Goal: Task Accomplishment & Management: Complete application form

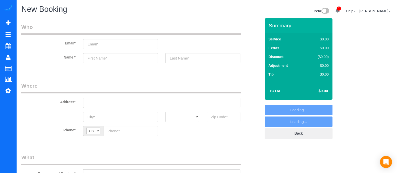
select select "object:6131"
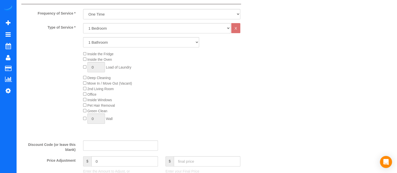
scroll to position [140, 0]
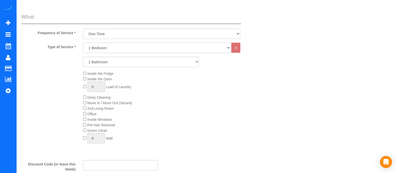
click at [172, 49] on select "1 Bedroom 2 Bedrooms 3 Bedrooms 4 Bedrooms 5 Bedrooms 6 Bedrooms" at bounding box center [156, 48] width 147 height 10
click at [83, 43] on select "1 Bedroom 2 Bedrooms 3 Bedrooms 4 Bedrooms 5 Bedrooms 6 Bedrooms" at bounding box center [156, 48] width 147 height 10
drag, startPoint x: 147, startPoint y: 45, endPoint x: 133, endPoint y: 66, distance: 25.2
click at [133, 66] on div "Type of Service * 1 Bedroom 2 Bedrooms 3 Bedrooms 4 Bedrooms 5 Bedrooms 6 Bedro…" at bounding box center [140, 99] width 239 height 113
select select "2"
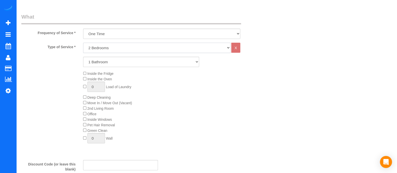
click at [83, 43] on select "1 Bedroom 2 Bedrooms 3 Bedrooms 4 Bedrooms 5 Bedrooms 6 Bedrooms" at bounding box center [156, 48] width 147 height 10
drag, startPoint x: 124, startPoint y: 59, endPoint x: 110, endPoint y: 82, distance: 26.9
click at [110, 82] on div "Type of Service * 1 Bedroom 2 Bedrooms 3 Bedrooms 4 Bedrooms 5 Bedrooms 6 Bedro…" at bounding box center [140, 99] width 239 height 113
click at [83, 57] on select "1 Bathroom 2 Bathrooms 3 Bathrooms 4 Bathrooms 5 Bathrooms 6 Bathrooms" at bounding box center [141, 62] width 116 height 10
click at [102, 64] on select "1 Bathroom 2 Bathrooms 3 Bathrooms 4 Bathrooms 5 Bathrooms 6 Bathrooms" at bounding box center [141, 62] width 116 height 10
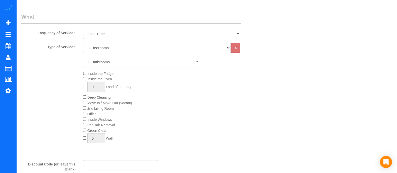
select select "2"
click at [83, 57] on select "1 Bathroom 2 Bathrooms 3 Bathrooms 4 Bathrooms 5 Bathrooms 6 Bathrooms" at bounding box center [141, 62] width 116 height 10
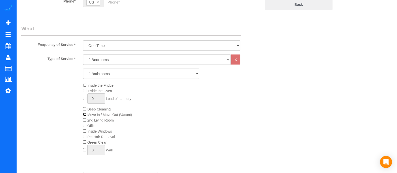
scroll to position [134, 0]
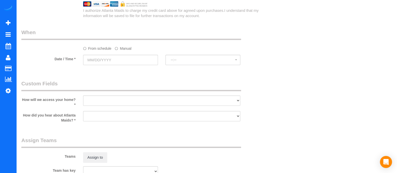
scroll to position [0, 0]
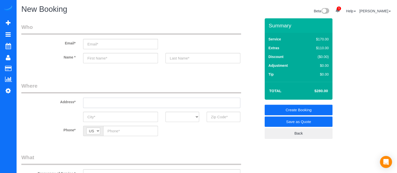
click at [130, 105] on input "text" at bounding box center [161, 103] width 157 height 10
type input "3"
type input "2"
click at [121, 101] on input "[STREET_ADDRESS]" at bounding box center [161, 103] width 157 height 10
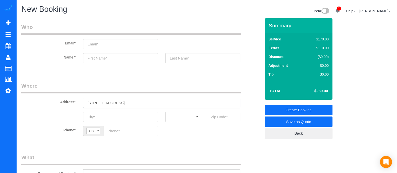
drag, startPoint x: 124, startPoint y: 102, endPoint x: 62, endPoint y: 103, distance: 61.7
click at [62, 103] on div "Address* [STREET_ADDRESS]" at bounding box center [141, 95] width 247 height 26
type input "[STREET_ADDRESS]"
click at [110, 56] on input "text" at bounding box center [120, 58] width 75 height 10
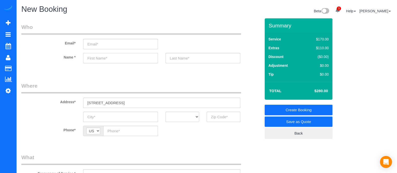
click at [110, 56] on input "text" at bounding box center [120, 58] width 75 height 10
type input "[PERSON_NAME]"
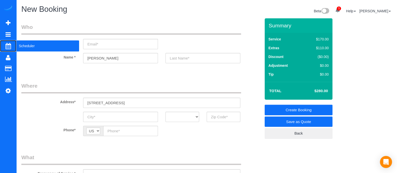
click at [38, 46] on span "Scheduler" at bounding box center [47, 46] width 63 height 12
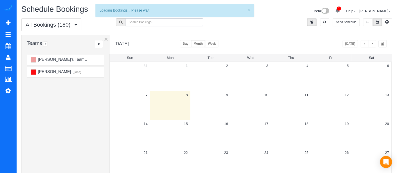
paste input "all [PHONE_NUMBER] ok thank you 11:28 AM [PHONE_NUMBER] [PERSON_NAME] Cleaner T…"
click at [146, 22] on input "text" at bounding box center [164, 22] width 78 height 8
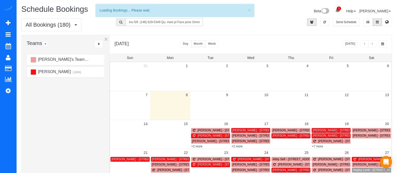
type input "all [PHONE_NUMBER] ok thank you 11:28 AM [PHONE_NUMBER] [PERSON_NAME] Cleaner T…"
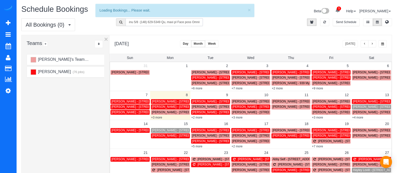
scroll to position [0, 0]
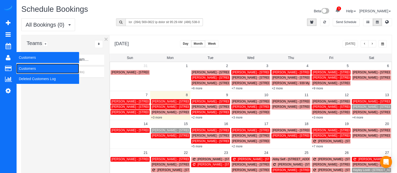
click at [29, 68] on link "Customers" at bounding box center [47, 68] width 63 height 10
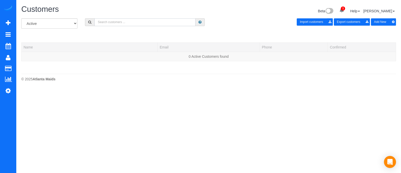
paste input "[PHONE_NUMBER]"
click at [140, 21] on input "[PHONE_NUMBER]" at bounding box center [145, 22] width 101 height 8
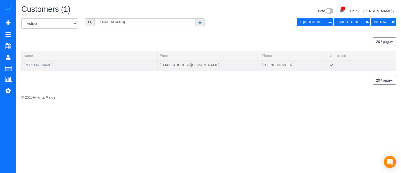
type input "[PHONE_NUMBER]"
click at [43, 64] on link "[PERSON_NAME]" at bounding box center [38, 65] width 29 height 4
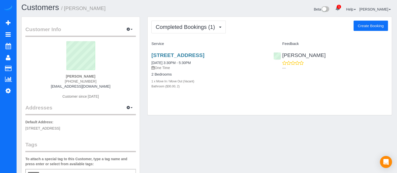
scroll to position [3, 0]
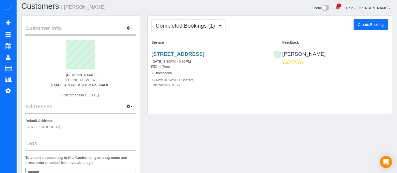
click at [370, 24] on button "Create Booking" at bounding box center [370, 24] width 34 height 11
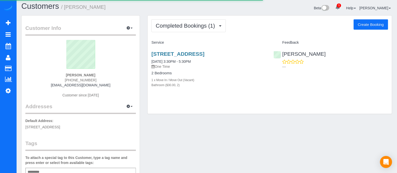
select select "GA"
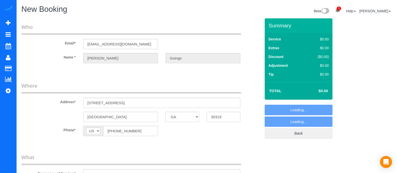
select select "object:7108"
select select "string:fspay-1cd4379d-fee1-4ac9-8fbb-bd557f250b90"
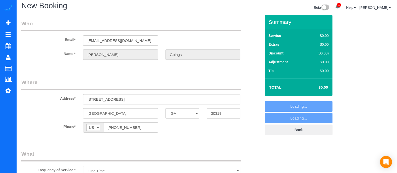
select select "object:7186"
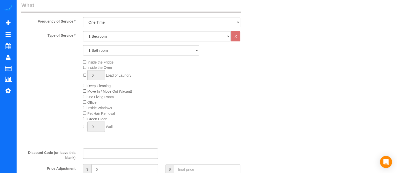
scroll to position [171, 0]
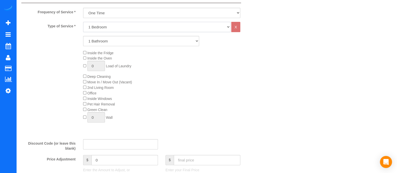
drag, startPoint x: 189, startPoint y: 30, endPoint x: 153, endPoint y: 44, distance: 39.1
click at [153, 44] on div "Type of Service * 1 Bedroom 2 Bedrooms 3 Bedrooms 4 Bedrooms 5 Bedrooms 6 Bedro…" at bounding box center [140, 78] width 239 height 113
select select "2"
click at [83, 22] on select "1 Bedroom 2 Bedrooms 3 Bedrooms 4 Bedrooms 5 Bedrooms 6 Bedrooms" at bounding box center [156, 27] width 147 height 10
drag, startPoint x: 153, startPoint y: 44, endPoint x: 119, endPoint y: 55, distance: 35.5
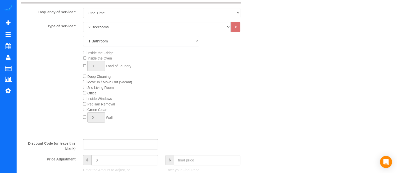
click at [119, 55] on div "Type of Service * 1 Bedroom 2 Bedrooms 3 Bedrooms 4 Bedrooms 5 Bedrooms 6 Bedro…" at bounding box center [140, 78] width 239 height 113
select select "2"
click at [83, 36] on select "1 Bathroom 2 Bathrooms 3 Bathrooms 4 Bathrooms 5 Bathrooms 6 Bathrooms" at bounding box center [141, 41] width 116 height 10
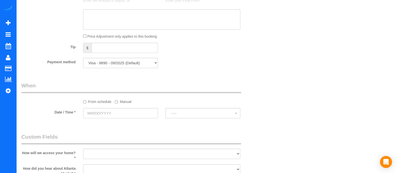
scroll to position [338, 0]
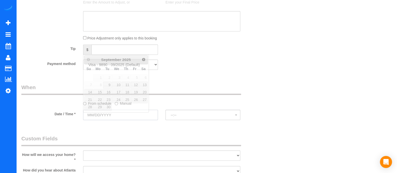
click at [125, 115] on input "text" at bounding box center [120, 115] width 75 height 10
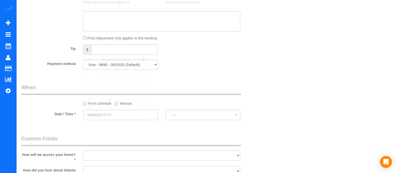
click at [172, 103] on div "From schedule Manual" at bounding box center [161, 102] width 165 height 7
click at [118, 105] on label "Manual" at bounding box center [123, 102] width 17 height 7
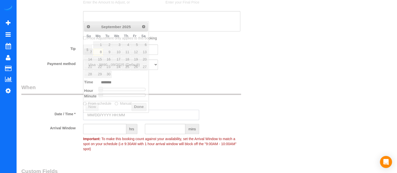
click at [113, 114] on input "text" at bounding box center [141, 115] width 116 height 10
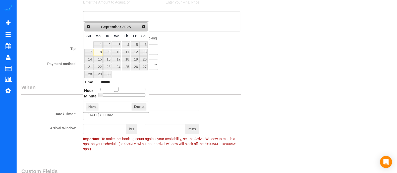
type input "[DATE] 10:00AM"
type input "*******"
type input "[DATE] 11:00AM"
type input "*******"
type input "[DATE] 12:00PM"
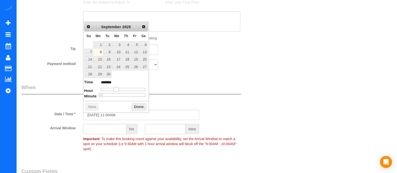
type input "*******"
type input "[DATE] 1:00PM"
type input "******"
type input "[DATE] 2:00PM"
type input "******"
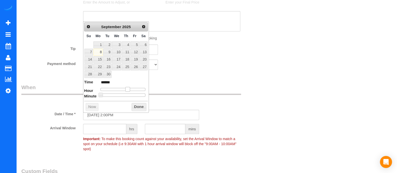
type input "[DATE] 1:00PM"
type input "******"
drag, startPoint x: 115, startPoint y: 88, endPoint x: 125, endPoint y: 90, distance: 10.6
click at [125, 90] on span at bounding box center [127, 89] width 5 height 5
type input "[DATE] 2:00PM"
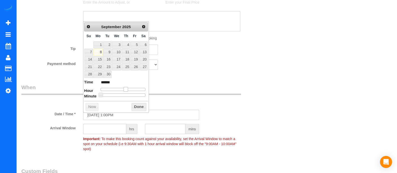
type input "******"
click at [126, 88] on span at bounding box center [127, 89] width 5 height 5
click at [136, 104] on button "Done" at bounding box center [138, 107] width 15 height 8
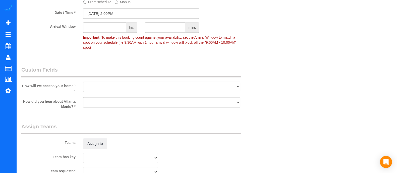
scroll to position [444, 0]
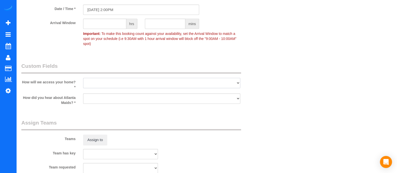
drag, startPoint x: 224, startPoint y: 77, endPoint x: 212, endPoint y: 80, distance: 11.8
click at [224, 78] on select "I will leave a key I will provide an access code Someone will be home Go to apa…" at bounding box center [161, 83] width 157 height 10
select select "number:3"
click at [83, 78] on select "I will leave a key I will provide an access code Someone will be home Go to apa…" at bounding box center [161, 83] width 157 height 10
drag, startPoint x: 174, startPoint y: 97, endPoint x: 143, endPoint y: 110, distance: 33.9
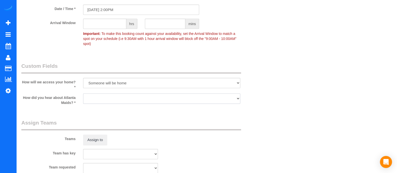
select select "number:6"
click at [83, 93] on select "Google Yelp From a friend Social media Other" at bounding box center [161, 98] width 157 height 10
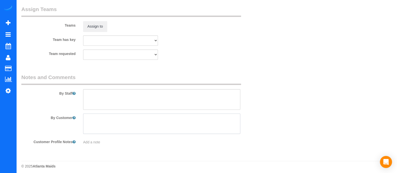
click at [153, 113] on textarea at bounding box center [161, 123] width 157 height 21
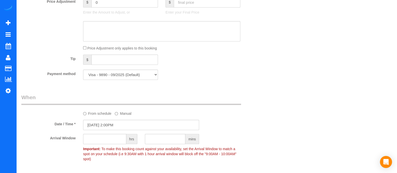
scroll to position [326, 0]
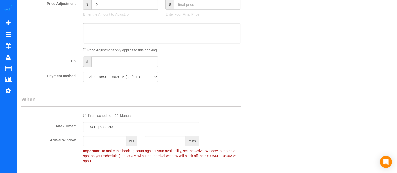
type textarea "Please inform me 30 minutes before arrival"
click at [151, 78] on select "Visa - 9890 - 09/2025 (Default) Add Credit Card ─────────────── Cash Check Payp…" at bounding box center [120, 76] width 75 height 10
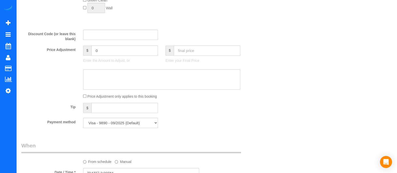
scroll to position [0, 0]
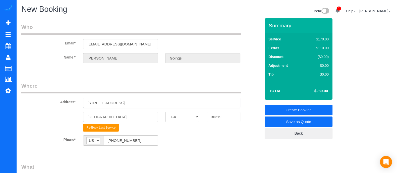
click at [178, 104] on input "[STREET_ADDRESS]" at bounding box center [161, 103] width 157 height 10
drag, startPoint x: 158, startPoint y: 105, endPoint x: 52, endPoint y: 109, distance: 105.4
click at [52, 109] on sui-booking-address "Address* [STREET_ADDRESS] [GEOGRAPHIC_DATA] AK AL AR AZ CA CO CT DC DE [GEOGRAP…" at bounding box center [140, 106] width 239 height 49
paste input "[GEOGRAPHIC_DATA]"
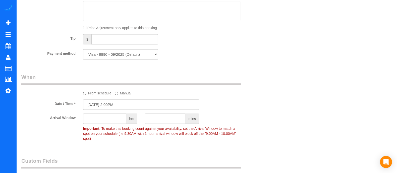
scroll to position [350, 0]
type input "[STREET_ADDRESS]"
click at [108, 121] on input "2" at bounding box center [104, 117] width 43 height 10
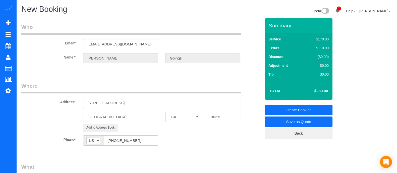
type input "2"
click at [297, 107] on link "Create Booking" at bounding box center [298, 110] width 68 height 11
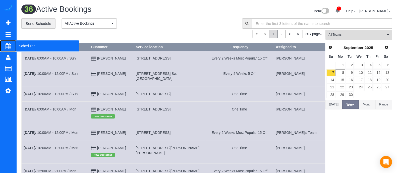
click at [45, 42] on span "Scheduler" at bounding box center [47, 46] width 63 height 12
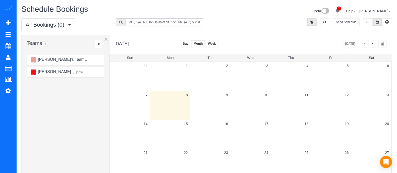
click at [187, 21] on input "text" at bounding box center [164, 22] width 78 height 8
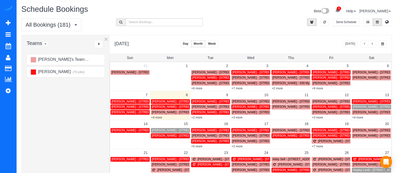
click at [159, 117] on link "+4 more" at bounding box center [156, 118] width 11 height 4
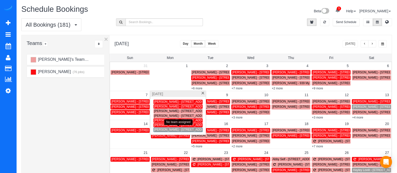
click at [163, 128] on span "[PERSON_NAME] - [STREET_ADDRESS]" at bounding box center [182, 130] width 57 height 4
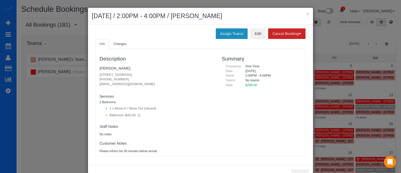
click at [236, 37] on button "Assign Teams" at bounding box center [232, 33] width 32 height 11
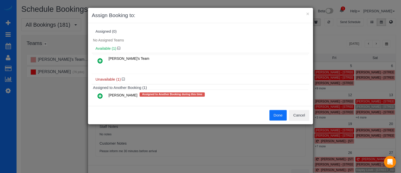
click at [100, 60] on icon at bounding box center [100, 61] width 5 height 6
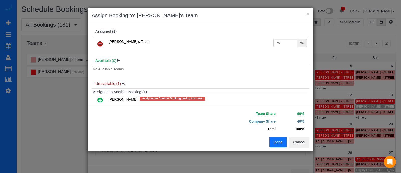
click at [274, 140] on button "Done" at bounding box center [279, 142] width 18 height 11
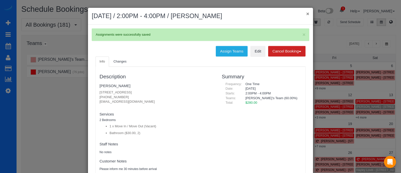
click at [307, 14] on button "×" at bounding box center [308, 13] width 3 height 5
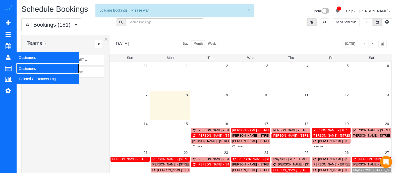
click at [25, 64] on link "Customers" at bounding box center [47, 68] width 63 height 10
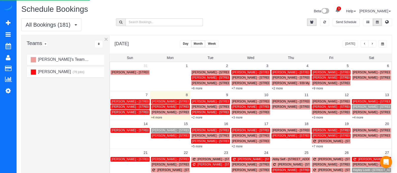
click at [143, 22] on input "text" at bounding box center [164, 22] width 78 height 8
type input "B"
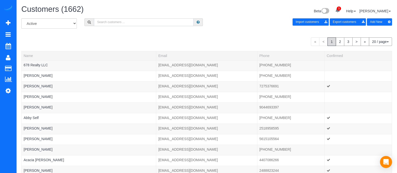
click at [143, 22] on input "text" at bounding box center [144, 22] width 100 height 8
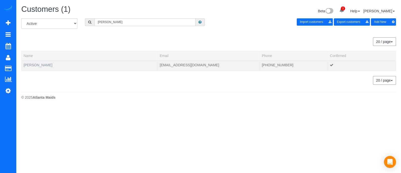
type input "[PERSON_NAME]"
click at [28, 64] on link "[PERSON_NAME]" at bounding box center [38, 65] width 29 height 4
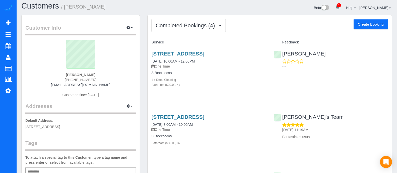
scroll to position [1, 0]
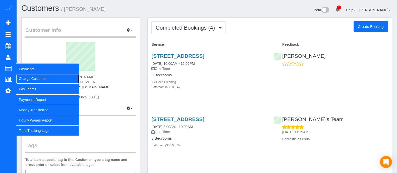
click at [24, 77] on link "Charge Customers" at bounding box center [47, 79] width 63 height 10
select select
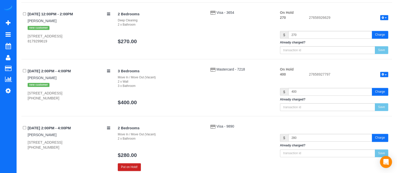
scroll to position [335, 0]
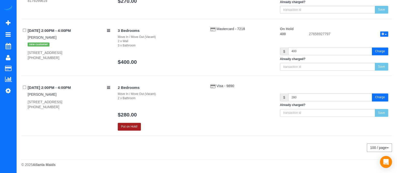
click at [133, 123] on button "Put on Hold!" at bounding box center [129, 127] width 23 height 8
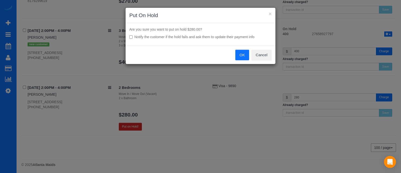
click at [242, 54] on button "OK" at bounding box center [243, 55] width 14 height 11
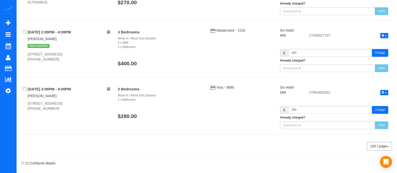
scroll to position [332, 0]
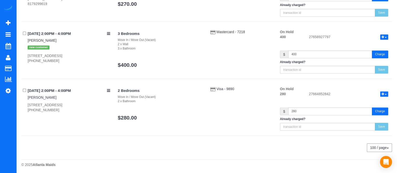
click at [84, 1] on div "[STREET_ADDRESS] 8179299619" at bounding box center [69, 1] width 83 height 10
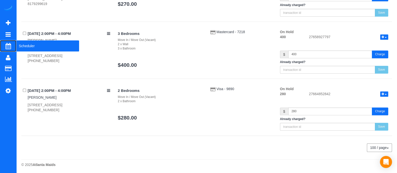
click at [23, 47] on span "Scheduler" at bounding box center [47, 46] width 63 height 12
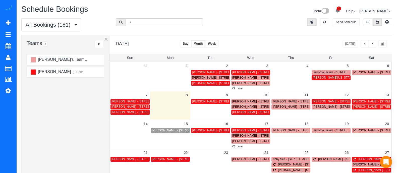
click at [340, 10] on icon at bounding box center [337, 10] width 5 height 5
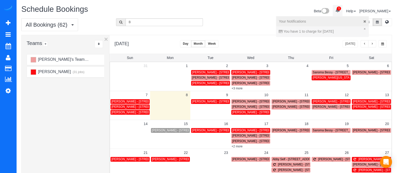
click at [236, 10] on div "Beta 1 Your Notifications You have 0 alerts × You have 1 to charge for [DATE] H…" at bounding box center [300, 11] width 189 height 13
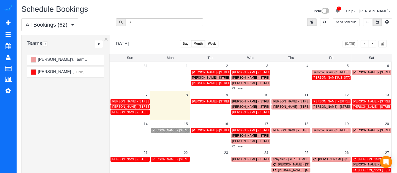
click at [236, 10] on div "Beta 1 Your Notifications You have 0 alerts × You have 1 to charge for [DATE] H…" at bounding box center [300, 11] width 189 height 13
click at [233, 27] on div "All Bookings (62) All Bookings Unassigned Bookings Recurring Bookings New Custo…" at bounding box center [207, 26] width 378 height 17
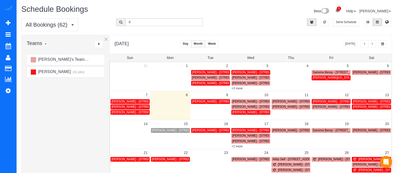
click at [233, 27] on div "All Bookings (62) All Bookings Unassigned Bookings Recurring Bookings New Custo…" at bounding box center [207, 26] width 378 height 17
click at [174, 21] on input "B" at bounding box center [164, 22] width 78 height 8
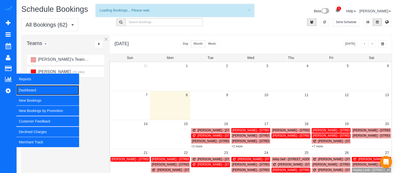
click at [23, 88] on link "Dashboard" at bounding box center [47, 90] width 63 height 10
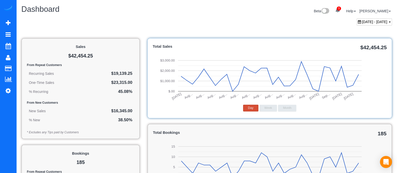
click at [383, 25] on div "[DATE] - [DATE]" at bounding box center [373, 21] width 35 height 7
type input "**********"
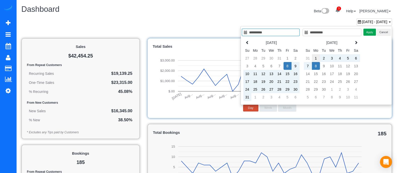
type input "**********"
click at [318, 59] on td "1" at bounding box center [316, 58] width 8 height 8
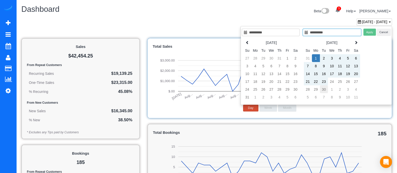
type input "**********"
click at [325, 86] on td "30" at bounding box center [324, 89] width 8 height 8
type input "**********"
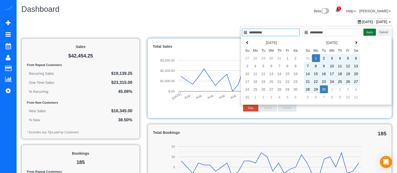
click at [371, 32] on button "Apply" at bounding box center [369, 32] width 13 height 7
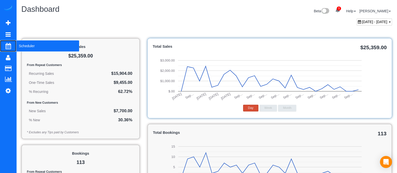
click at [19, 45] on span "Scheduler" at bounding box center [47, 46] width 63 height 12
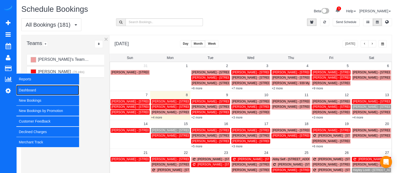
click at [24, 88] on link "Dashboard" at bounding box center [47, 90] width 63 height 10
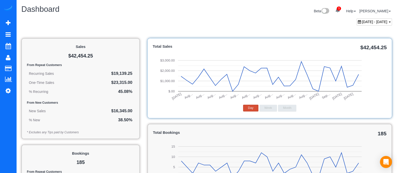
click at [362, 20] on span "[DATE] - [DATE]" at bounding box center [374, 22] width 25 height 4
type input "**********"
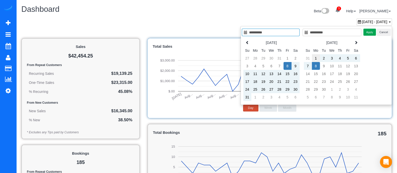
type input "**********"
click at [316, 57] on td "1" at bounding box center [316, 58] width 8 height 8
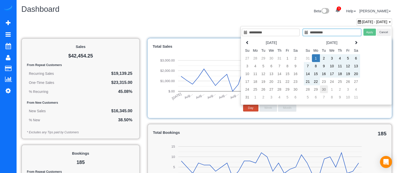
type input "**********"
click at [324, 88] on td "30" at bounding box center [324, 89] width 8 height 8
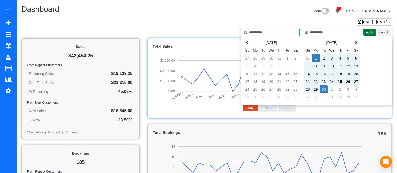
click at [368, 34] on button "Apply" at bounding box center [369, 32] width 13 height 7
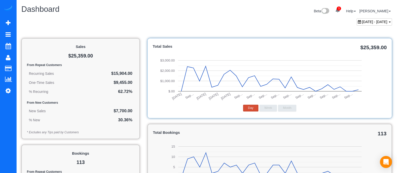
click at [362, 20] on span "[DATE] - [DATE]" at bounding box center [374, 22] width 25 height 4
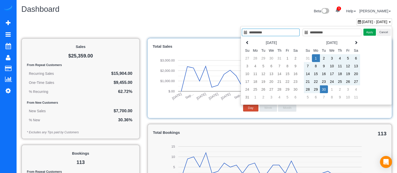
type input "**********"
click at [316, 56] on td "1" at bounding box center [316, 58] width 8 height 8
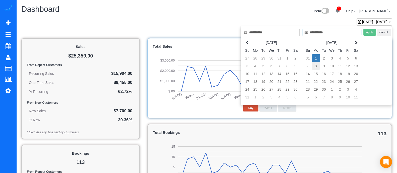
type input "**********"
click at [316, 66] on td "8" at bounding box center [316, 66] width 8 height 8
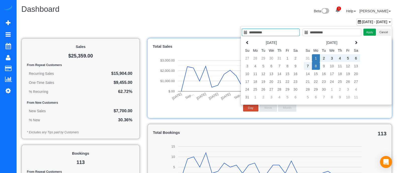
type input "**********"
click at [368, 31] on button "Apply" at bounding box center [369, 32] width 13 height 7
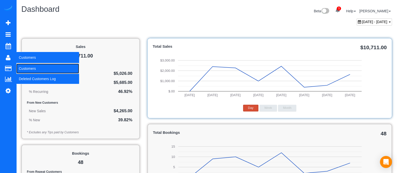
click at [26, 69] on link "Customers" at bounding box center [47, 68] width 63 height 10
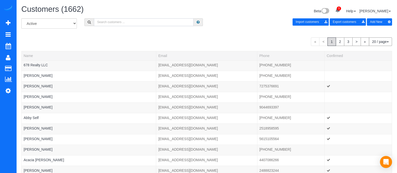
click at [143, 21] on input "text" at bounding box center [144, 22] width 100 height 8
type input "[PERSON_NAME]"
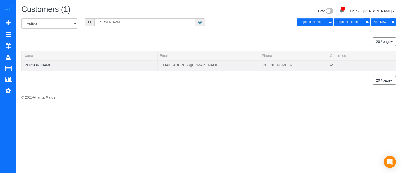
click at [29, 62] on td "[PERSON_NAME]" at bounding box center [90, 65] width 136 height 11
click at [29, 64] on link "[PERSON_NAME]" at bounding box center [38, 65] width 29 height 4
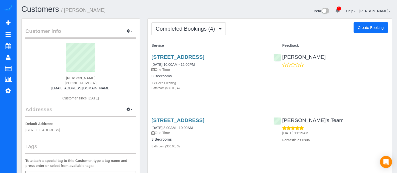
click at [365, 29] on button "Create Booking" at bounding box center [370, 27] width 34 height 11
select select "GA"
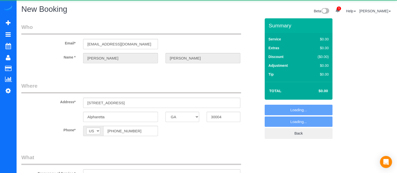
select select "string:fspay-1276be49-360d-45f2-9ff1-f40d5b91c0f0"
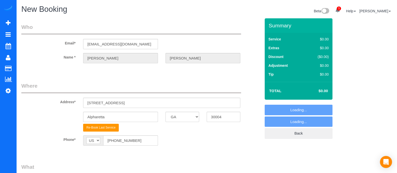
select select "object:10518"
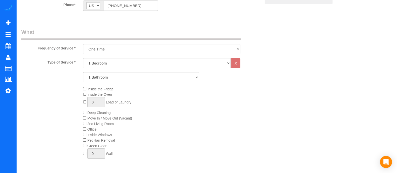
scroll to position [135, 0]
click at [110, 60] on select "1 Bedroom 2 Bedrooms 3 Bedrooms 4 Bedrooms 5 Bedrooms 6 Bedrooms" at bounding box center [156, 62] width 147 height 10
select select "3"
click at [83, 57] on select "1 Bedroom 2 Bedrooms 3 Bedrooms 4 Bedrooms 5 Bedrooms 6 Bedrooms" at bounding box center [156, 62] width 147 height 10
drag, startPoint x: 106, startPoint y: 75, endPoint x: 100, endPoint y: 108, distance: 33.6
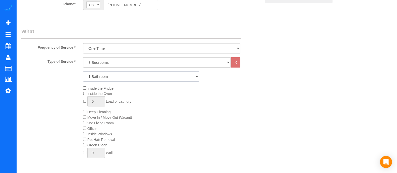
click at [100, 108] on div "Type of Service * 1 Bedroom 2 Bedrooms 3 Bedrooms 4 Bedrooms 5 Bedrooms 6 Bedro…" at bounding box center [140, 113] width 239 height 113
select select "4"
click at [83, 71] on select "1 Bathroom 2 Bathrooms 3 Bathrooms 4 Bathrooms 5 Bathrooms 6 Bathrooms" at bounding box center [141, 76] width 116 height 10
click at [115, 61] on select "1 Bedroom 2 Bedrooms 3 Bedrooms 4 Bedrooms 5 Bedrooms 6 Bedrooms" at bounding box center [156, 62] width 147 height 10
select select "4"
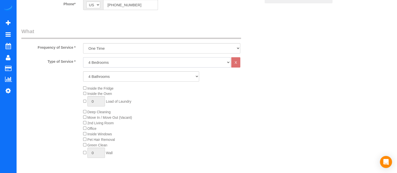
click at [83, 57] on select "1 Bedroom 2 Bedrooms 3 Bedrooms 4 Bedrooms 5 Bedrooms 6 Bedrooms" at bounding box center [156, 62] width 147 height 10
select select "4"
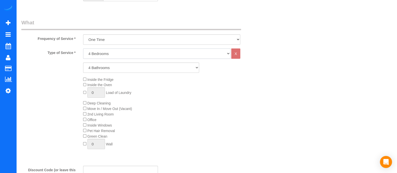
scroll to position [147, 0]
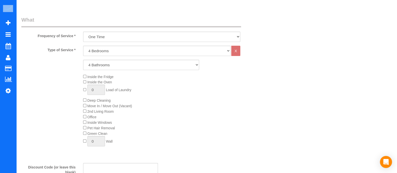
drag, startPoint x: 396, startPoint y: 70, endPoint x: 397, endPoint y: 86, distance: 16.3
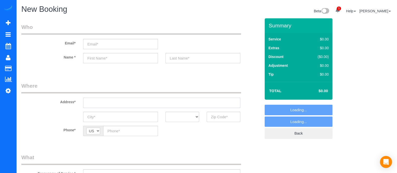
paste input "3777 peachtree rd ne atlanta, ga 30319"
click at [110, 102] on input "text" at bounding box center [161, 103] width 157 height 10
type input "3777 peachtree rd ne atlanta, ga 30319"
select select "object:894"
type input "[STREET_ADDRESS]"
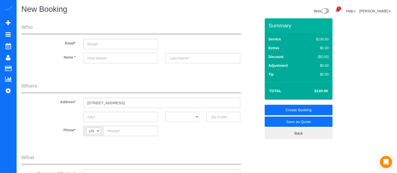
click at [104, 58] on input "text" at bounding box center [120, 58] width 75 height 10
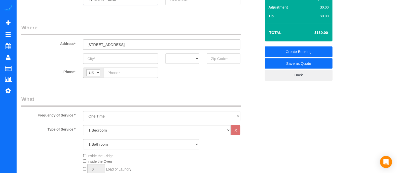
type input "[PERSON_NAME]"
click at [140, 54] on input "A" at bounding box center [120, 58] width 75 height 10
type input "[GEOGRAPHIC_DATA]"
click at [175, 58] on select "AK AL AR AZ CA CO CT DC DE FL GA HI IA ID IL IN KS KY LA MA MD ME MI MN MO MS M…" at bounding box center [182, 58] width 34 height 10
select select "GA"
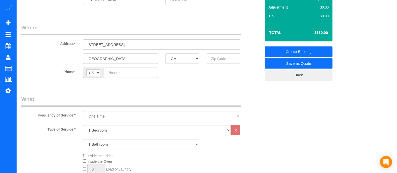
click at [165, 53] on select "AK AL AR AZ CA CO CT DC DE FL GA HI IA ID IL IN KS KY LA MA MD ME MI MN MO MS M…" at bounding box center [182, 58] width 34 height 10
click at [224, 60] on input "text" at bounding box center [223, 58] width 34 height 10
type input "30319"
paste input "[PHONE_NUMBER]"
click at [144, 71] on input "[PHONE_NUMBER]" at bounding box center [130, 72] width 55 height 10
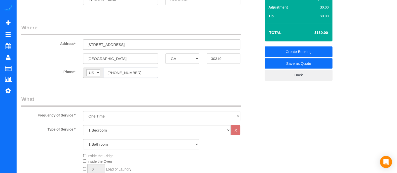
type input "[PHONE_NUMBER]"
click at [115, 130] on select "1 Bedroom 2 Bedrooms 3 Bedrooms 4 Bedrooms 5 Bedrooms 6 Bedrooms" at bounding box center [156, 130] width 147 height 10
select select "2"
click at [83, 125] on select "1 Bedroom 2 Bedrooms 3 Bedrooms 4 Bedrooms 5 Bedrooms 6 Bedrooms" at bounding box center [156, 130] width 147 height 10
click at [99, 142] on select "1 Bathroom 2 Bathrooms 3 Bathrooms 4 Bathrooms 5 Bathrooms 6 Bathrooms" at bounding box center [141, 144] width 116 height 10
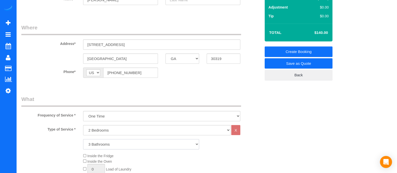
click at [83, 139] on select "1 Bathroom 2 Bathrooms 3 Bathrooms 4 Bathrooms 5 Bathrooms 6 Bathrooms" at bounding box center [141, 144] width 116 height 10
click at [88, 141] on select "1 Bathroom 2 Bathrooms 3 Bathrooms 4 Bathrooms 5 Bathrooms 6 Bathrooms" at bounding box center [141, 144] width 116 height 10
select select "2"
click at [83, 139] on select "1 Bathroom 2 Bathrooms 3 Bathrooms 4 Bathrooms 5 Bathrooms 6 Bathrooms" at bounding box center [141, 144] width 116 height 10
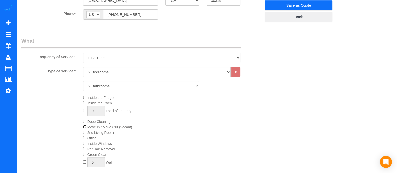
scroll to position [0, 0]
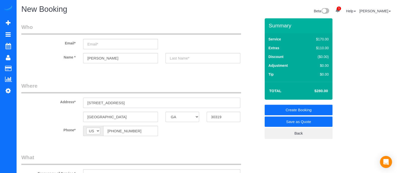
click at [206, 100] on input "[STREET_ADDRESS]" at bounding box center [161, 103] width 157 height 10
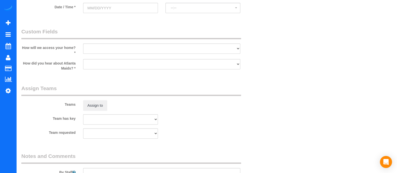
scroll to position [585, 0]
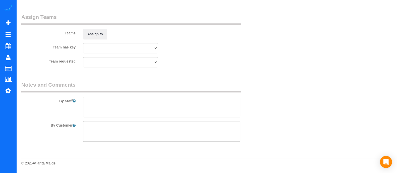
type input "3777 peachtree rd ne atlanta, ga 30319 1314"
click at [114, 109] on textarea at bounding box center [161, 107] width 157 height 21
click at [117, 126] on textarea at bounding box center [161, 131] width 157 height 21
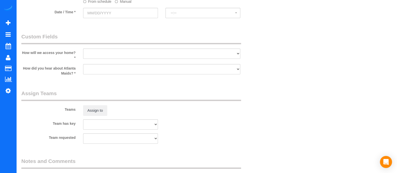
scroll to position [492, 0]
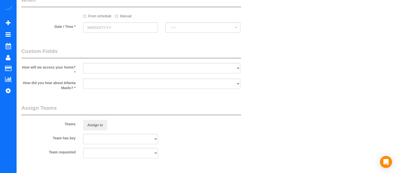
type textarea "Please let me know 30 minutes before arrival"
click at [120, 19] on label "Manual" at bounding box center [123, 15] width 17 height 7
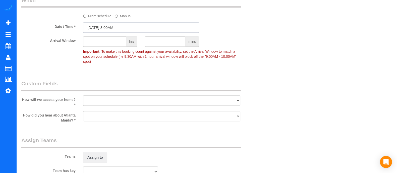
click at [114, 29] on input "[DATE] 8:00AM" at bounding box center [141, 27] width 116 height 10
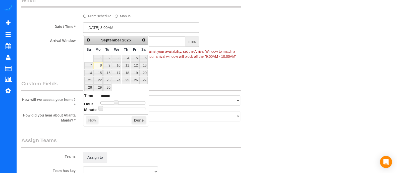
drag, startPoint x: 116, startPoint y: 99, endPoint x: 124, endPoint y: 100, distance: 8.0
click at [124, 100] on dl "Time ****** Hour Minute Second Millisecond Microsecond Time Zone ***** ***** **…" at bounding box center [116, 101] width 64 height 17
type input "[DATE] 1:00PM"
type input "******"
type input "[DATE] 2:00PM"
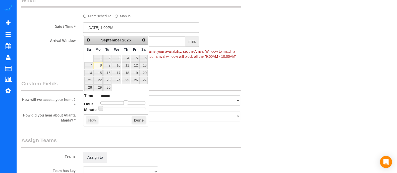
type input "******"
drag, startPoint x: 116, startPoint y: 101, endPoint x: 128, endPoint y: 102, distance: 11.3
click at [128, 102] on span at bounding box center [127, 102] width 5 height 5
click at [140, 120] on button "Done" at bounding box center [138, 120] width 15 height 8
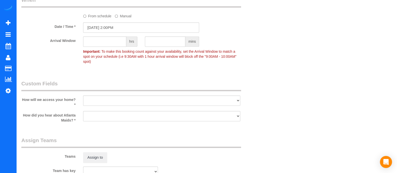
scroll to position [0, 0]
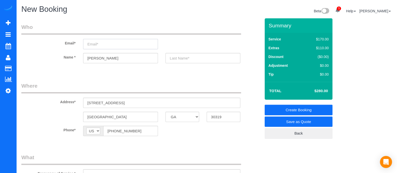
click at [105, 43] on input "email" at bounding box center [120, 44] width 75 height 10
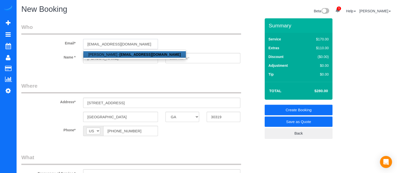
type input "[EMAIL_ADDRESS][DOMAIN_NAME]"
click at [120, 56] on strong "[EMAIL_ADDRESS][DOMAIN_NAME]" at bounding box center [149, 54] width 61 height 4
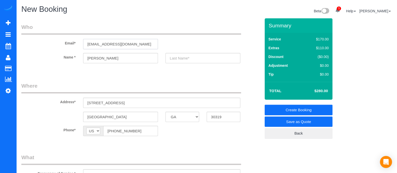
type input "Goings"
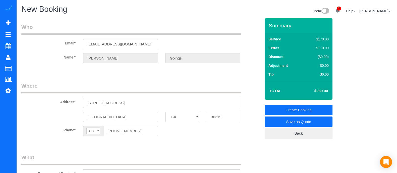
type input "[STREET_ADDRESS]"
select select "string:fspay-1cd4379d-fee1-4ac9-8fbb-bd557f250b90"
